Goal: Use online tool/utility

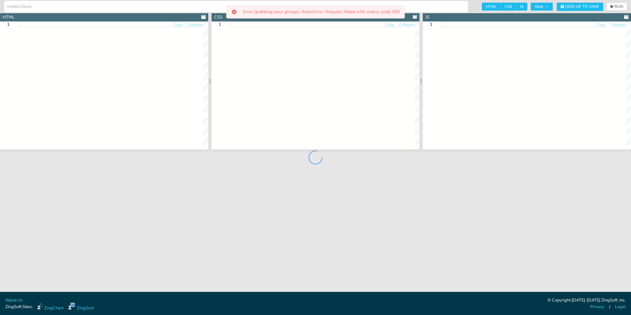
type textarea "<!DOCTYPE html> <html> <head> <meta charset="utf-8"> <title>ZingSoft Demo</titl…"
type textarea "html,body { height:100%; width:100%; } #myChart { height:100%; width:100%; min-…"
type textarea "var myConfig = { "type": "line", "utc": true, "title": { "text": "Webpage Analy…"
